Goal: Understand process/instructions

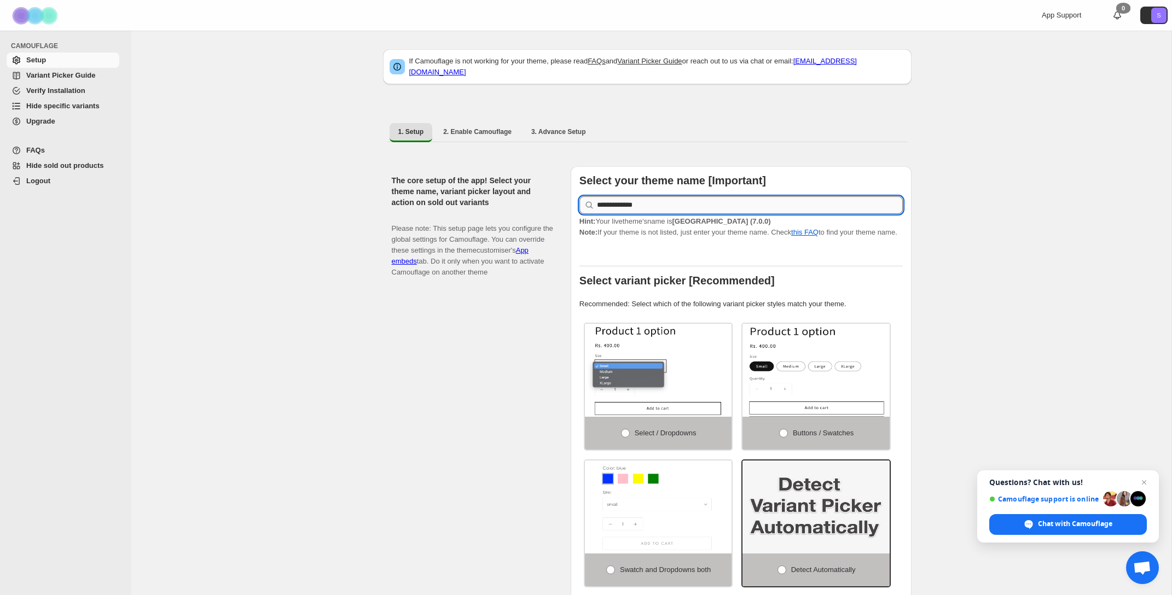
click at [627, 200] on input "**********" at bounding box center [750, 205] width 306 height 18
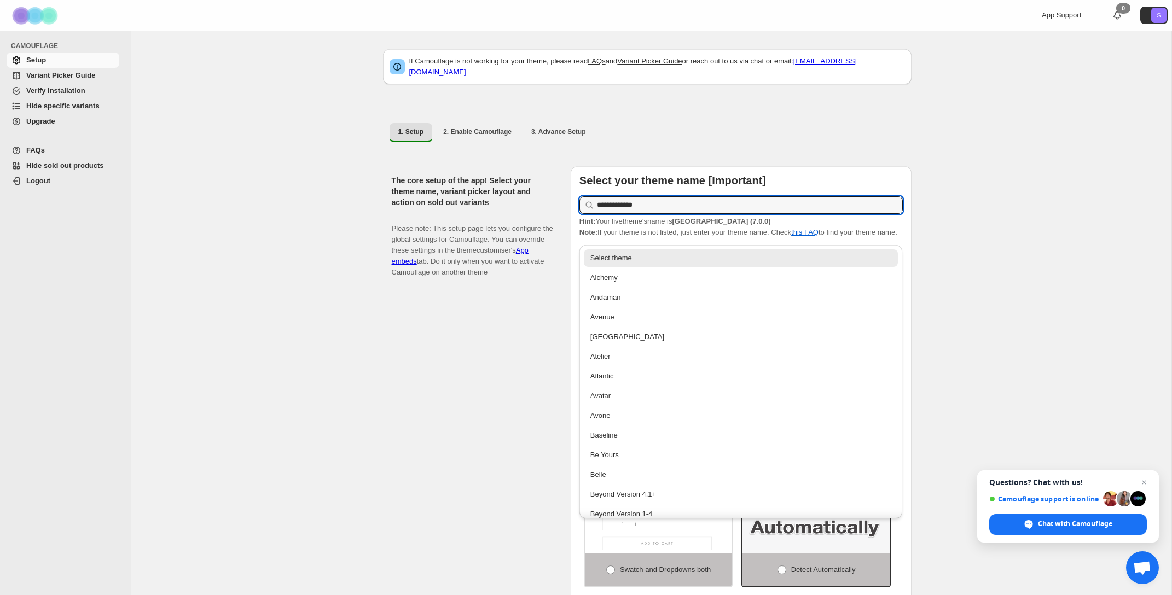
click at [524, 296] on div "The core setup of the app! Select your theme name, variant picker layout and ac…" at bounding box center [477, 393] width 170 height 454
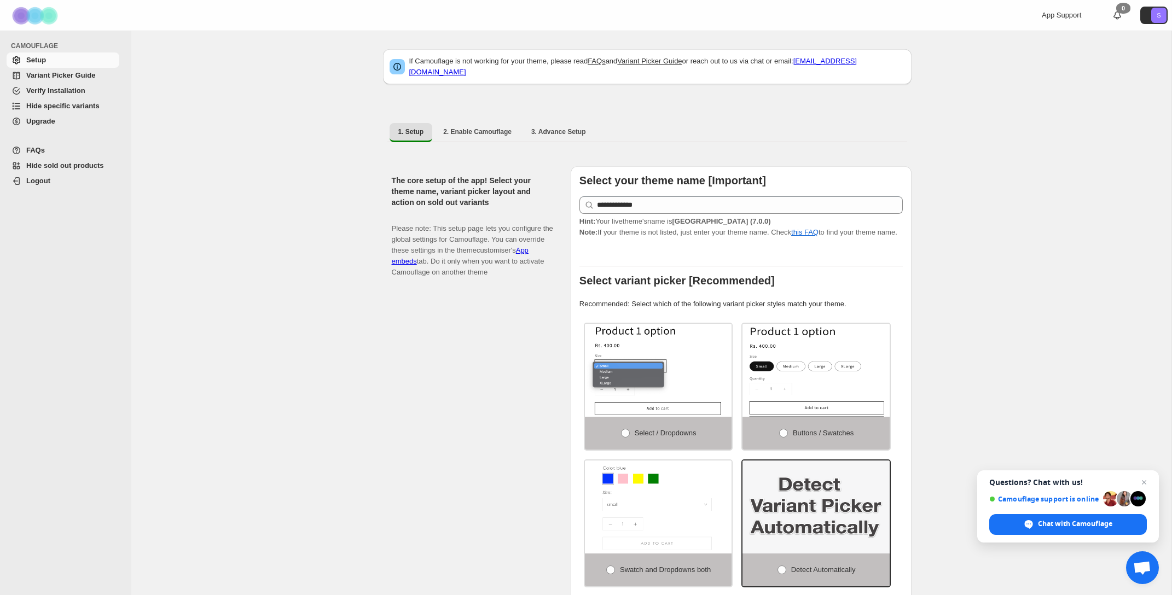
click at [57, 76] on span "Variant Picker Guide" at bounding box center [60, 75] width 69 height 8
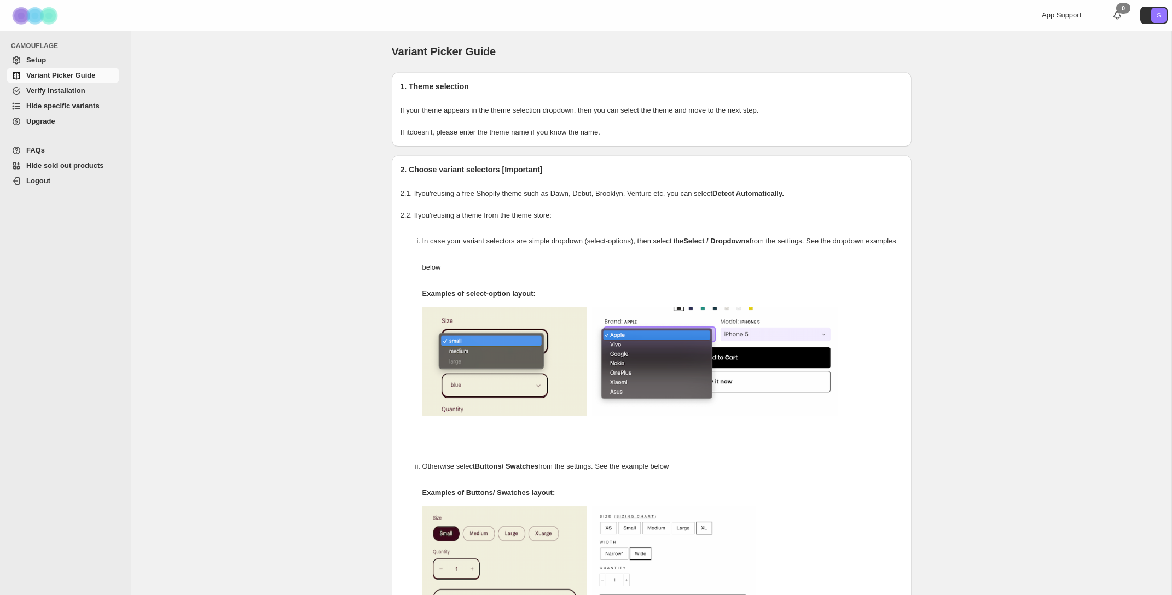
click at [45, 61] on span "Setup" at bounding box center [36, 60] width 20 height 8
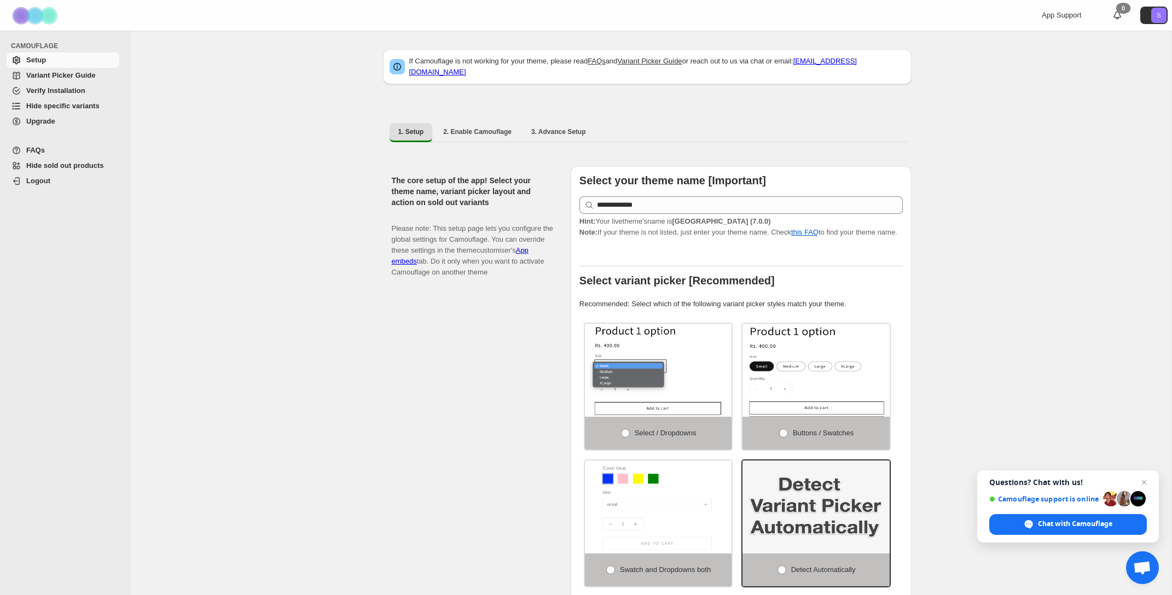
click at [77, 71] on span "Variant Picker Guide" at bounding box center [60, 75] width 69 height 8
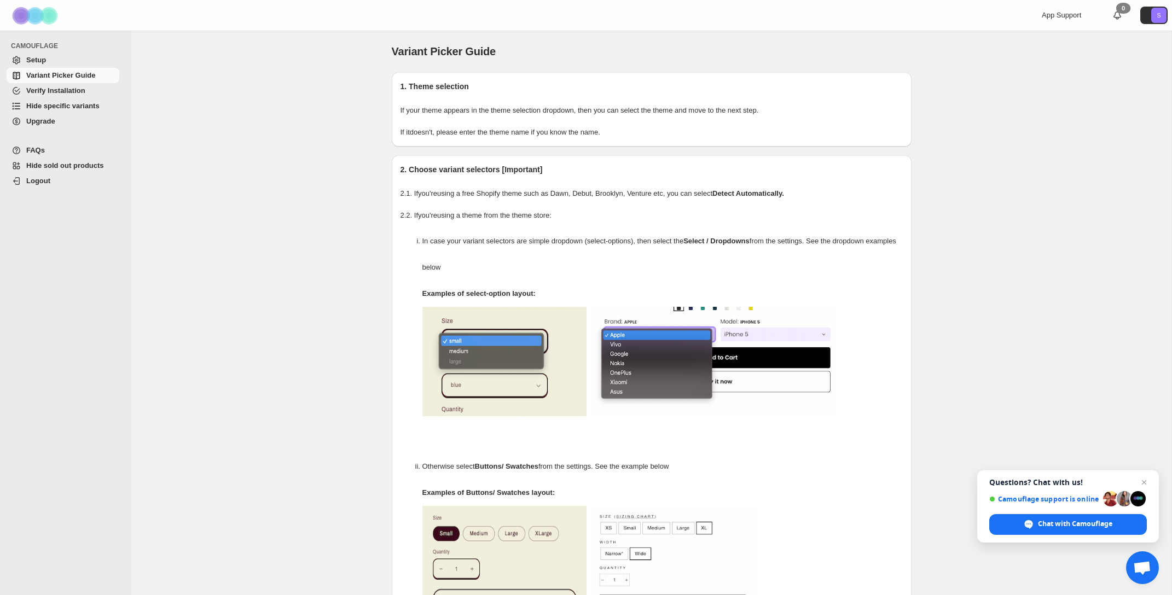
click at [71, 166] on span "Hide sold out products" at bounding box center [65, 165] width 78 height 8
